Goal: Task Accomplishment & Management: Manage account settings

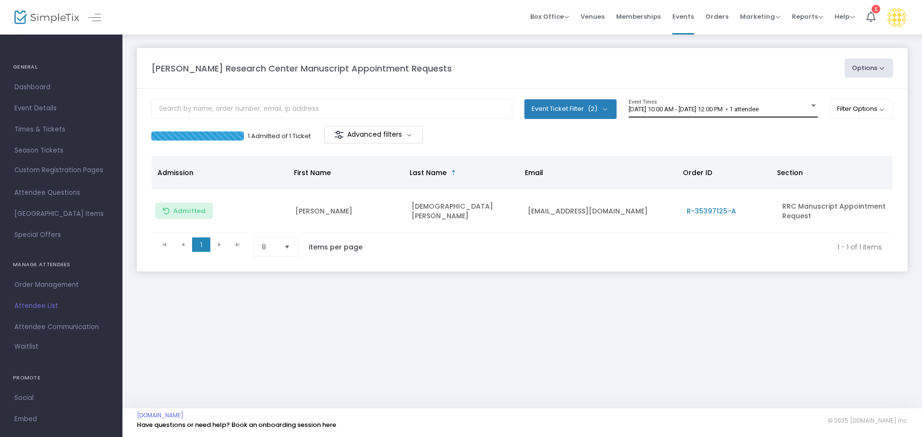
click at [648, 111] on span "[DATE] 10:00 AM - [DATE] 12:00 PM • 1 attendee" at bounding box center [693, 109] width 130 height 7
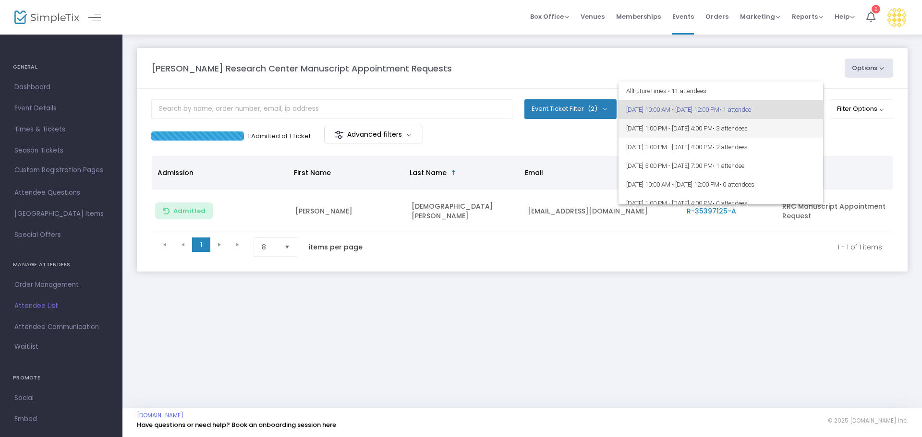
click at [650, 129] on span "[DATE] 1:00 PM - [DATE] 4:00 PM • 3 attendees" at bounding box center [720, 128] width 189 height 19
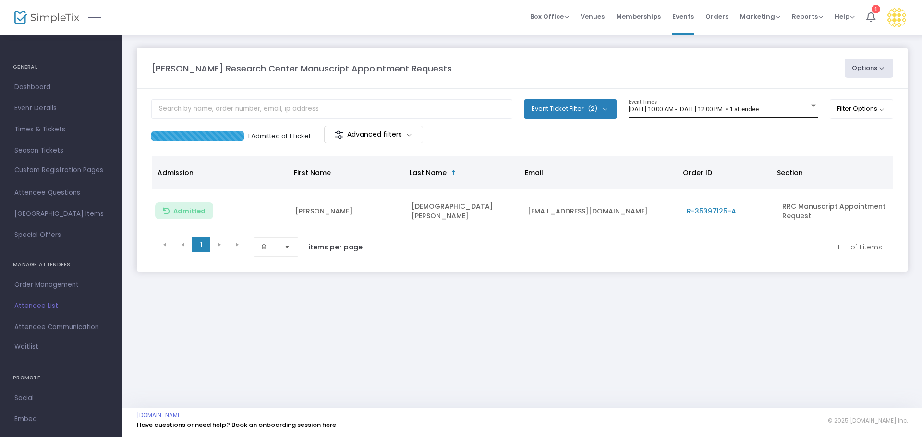
click at [687, 114] on div "[DATE] 10:00 AM - [DATE] 12:00 PM • 1 attendee Event Times" at bounding box center [722, 108] width 189 height 18
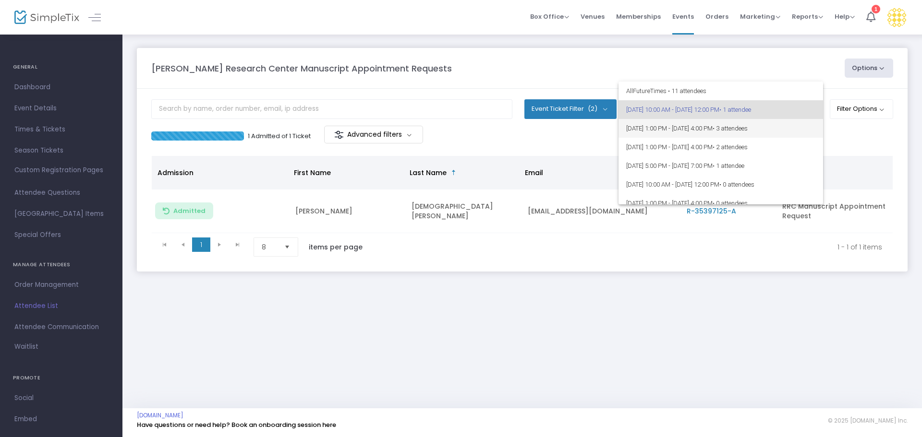
click at [686, 131] on span "[DATE] 1:00 PM - [DATE] 4:00 PM • 3 attendees" at bounding box center [720, 128] width 189 height 19
